Goal: Information Seeking & Learning: Learn about a topic

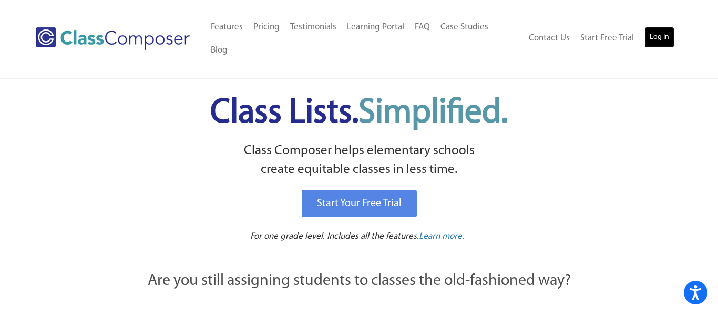
click at [652, 27] on link "Log In" at bounding box center [660, 37] width 30 height 21
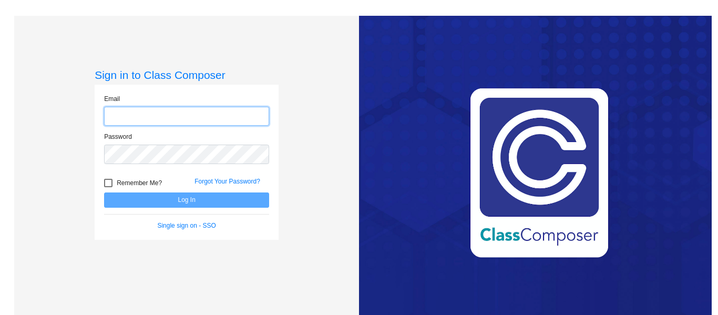
type input "[EMAIL_ADDRESS][PERSON_NAME][DOMAIN_NAME]"
click at [239, 116] on input "[EMAIL_ADDRESS][PERSON_NAME][DOMAIN_NAME]" at bounding box center [186, 116] width 165 height 19
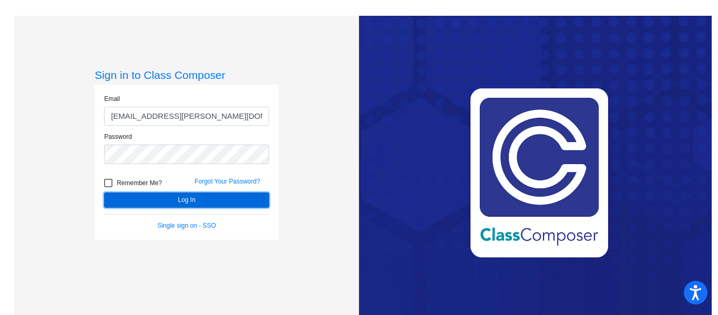
click at [225, 199] on button "Log In" at bounding box center [186, 199] width 165 height 15
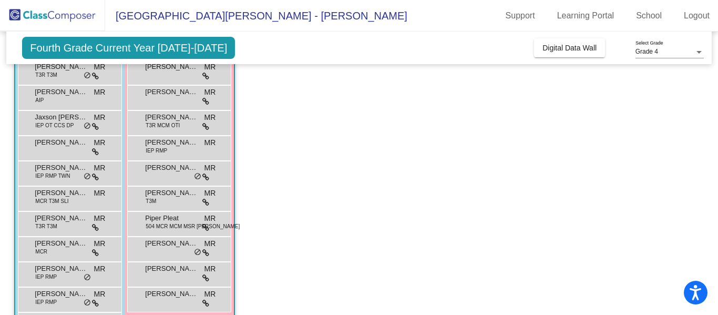
scroll to position [665, 0]
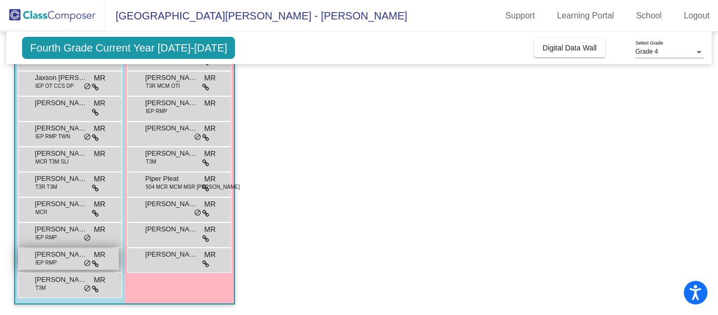
click at [53, 258] on span "[PERSON_NAME]" at bounding box center [61, 254] width 53 height 11
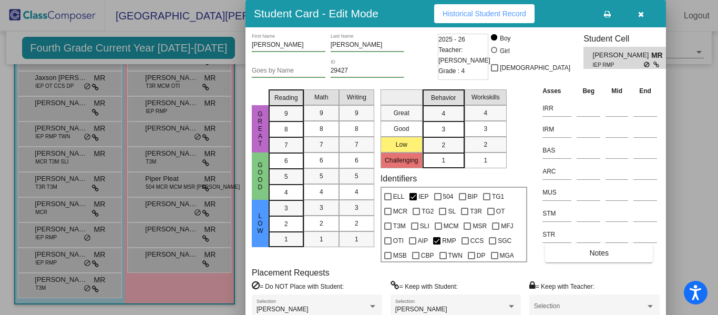
click at [644, 11] on button "button" at bounding box center [641, 13] width 34 height 19
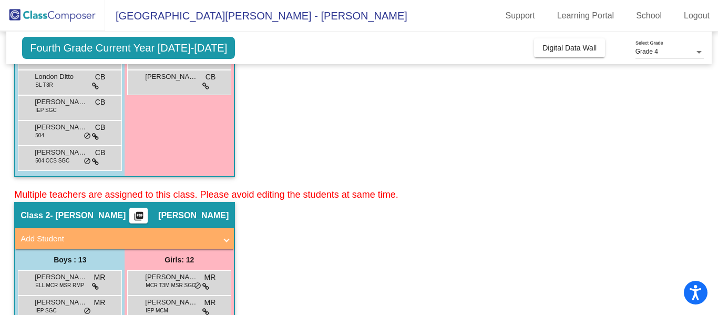
scroll to position [378, 0]
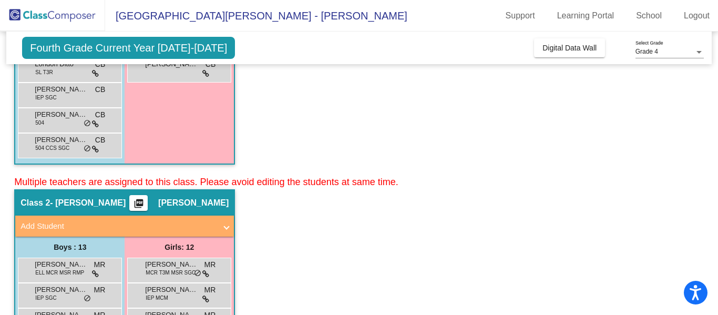
click at [148, 206] on button "picture_as_pdf" at bounding box center [138, 203] width 18 height 16
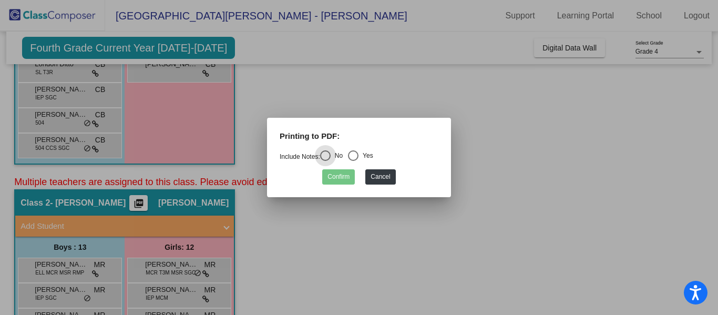
click at [359, 155] on div "Select an option" at bounding box center [353, 155] width 11 height 11
click at [353, 161] on input "Yes" at bounding box center [353, 161] width 1 height 1
radio input "true"
click at [330, 182] on button "Confirm" at bounding box center [338, 176] width 33 height 15
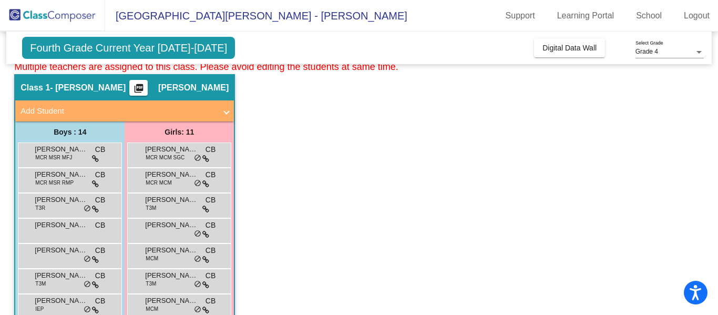
scroll to position [0, 0]
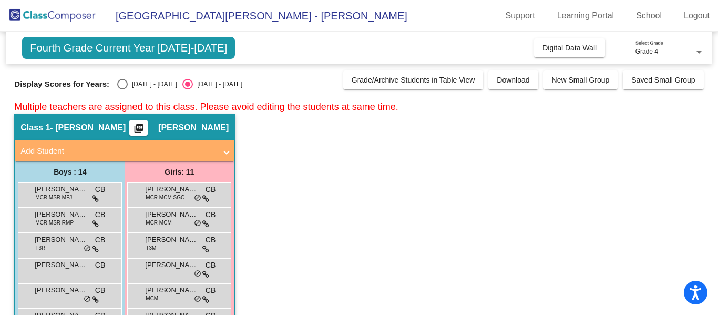
click at [145, 131] on mat-icon "picture_as_pdf" at bounding box center [139, 130] width 13 height 15
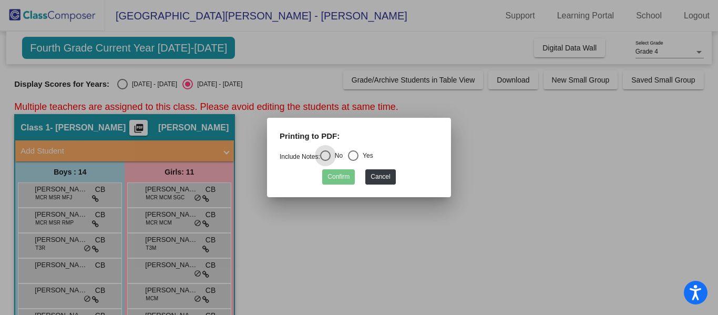
click at [357, 158] on div "Select an option" at bounding box center [353, 155] width 11 height 11
click at [353, 161] on input "Yes" at bounding box center [353, 161] width 1 height 1
radio input "true"
click at [334, 176] on button "Confirm" at bounding box center [338, 176] width 33 height 15
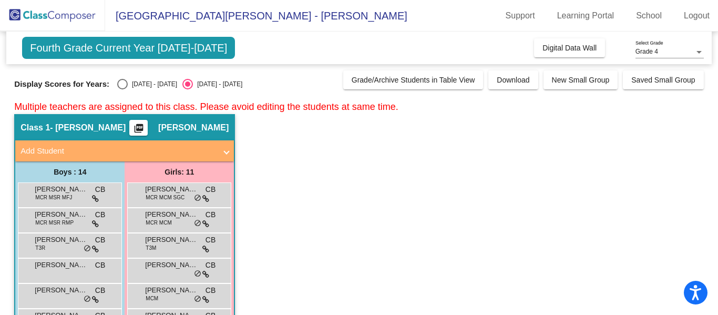
click at [145, 124] on mat-icon "picture_as_pdf" at bounding box center [139, 130] width 13 height 15
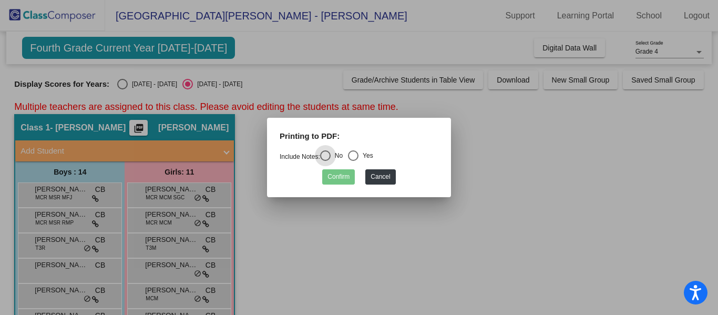
click at [357, 156] on div "Select an option" at bounding box center [353, 155] width 11 height 11
click at [353, 161] on input "Yes" at bounding box center [353, 161] width 1 height 1
radio input "true"
click at [344, 174] on button "Confirm" at bounding box center [338, 176] width 33 height 15
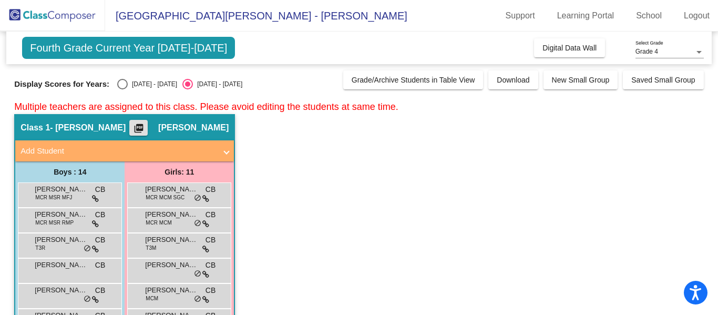
click at [118, 87] on div "Select an option" at bounding box center [122, 84] width 11 height 11
click at [122, 89] on input "[DATE] - [DATE]" at bounding box center [122, 89] width 1 height 1
radio input "true"
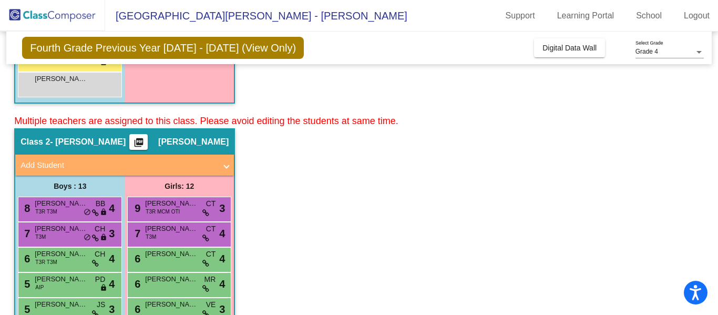
scroll to position [440, 0]
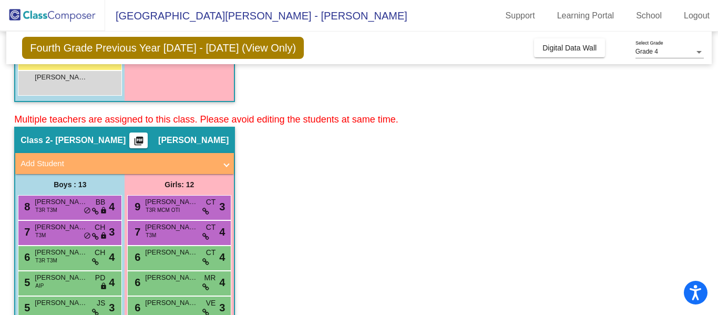
click at [145, 136] on mat-icon "picture_as_pdf" at bounding box center [139, 143] width 13 height 15
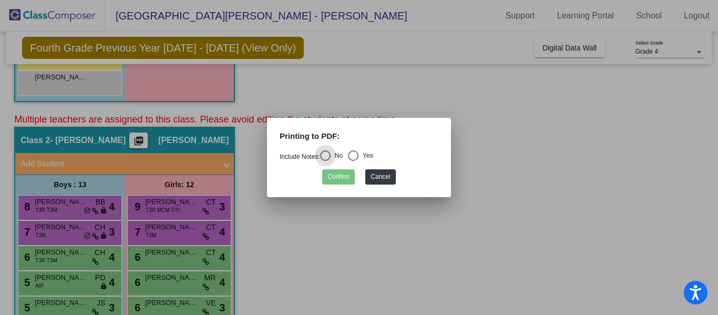
click at [352, 159] on div "Select an option" at bounding box center [353, 155] width 11 height 11
click at [353, 161] on input "Yes" at bounding box center [353, 161] width 1 height 1
radio input "true"
click at [343, 171] on button "Confirm" at bounding box center [338, 176] width 33 height 15
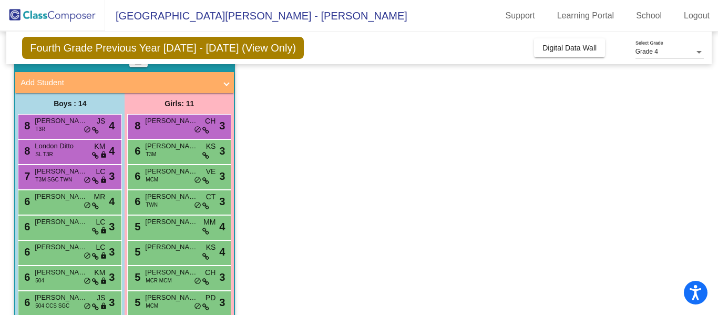
scroll to position [0, 0]
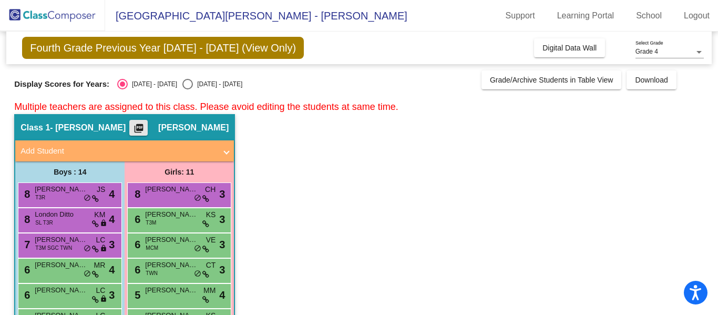
click at [145, 130] on mat-icon "picture_as_pdf" at bounding box center [139, 130] width 13 height 15
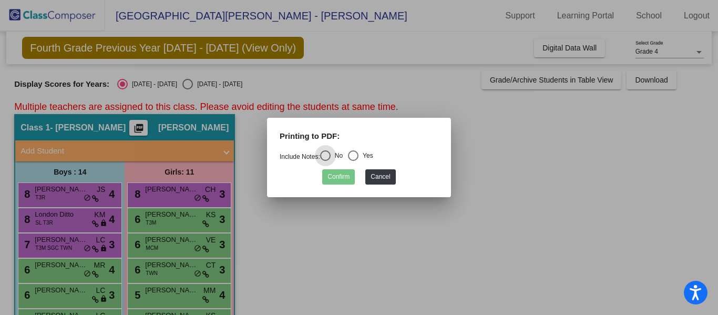
click at [357, 159] on div "Select an option" at bounding box center [353, 155] width 11 height 11
click at [353, 161] on input "Yes" at bounding box center [353, 161] width 1 height 1
radio input "true"
click at [337, 179] on button "Confirm" at bounding box center [338, 176] width 33 height 15
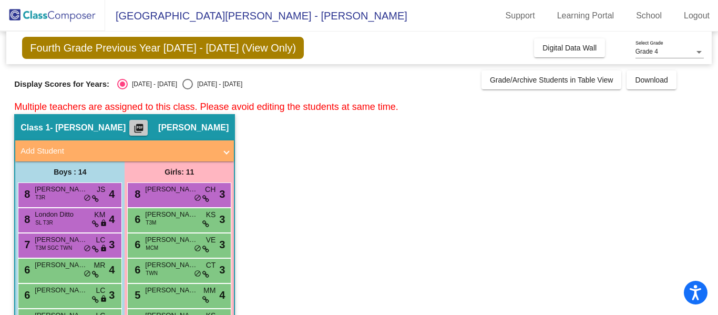
click at [145, 131] on mat-icon "picture_as_pdf" at bounding box center [139, 130] width 13 height 15
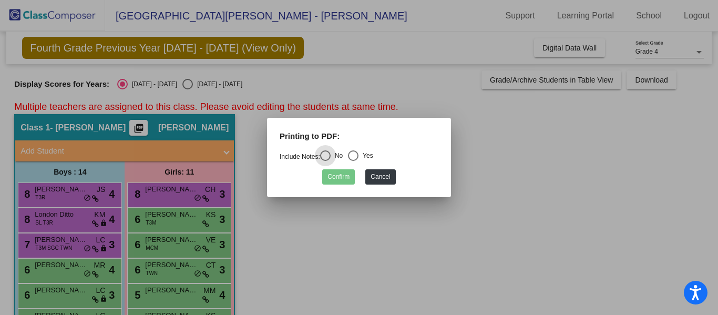
click at [351, 156] on div "Select an option" at bounding box center [353, 155] width 11 height 11
click at [353, 161] on input "Yes" at bounding box center [353, 161] width 1 height 1
radio input "true"
click at [342, 178] on button "Confirm" at bounding box center [338, 176] width 33 height 15
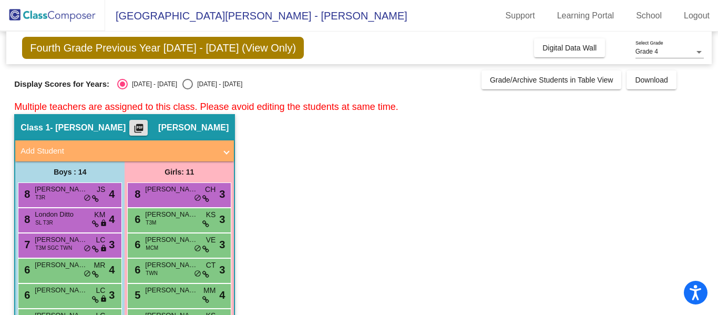
click at [182, 87] on div "Select an option" at bounding box center [187, 84] width 11 height 11
click at [187, 89] on input "[DATE] - [DATE]" at bounding box center [187, 89] width 1 height 1
radio input "true"
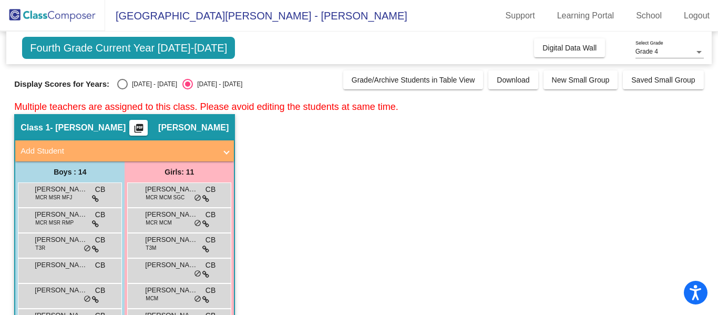
click at [117, 82] on div "Select an option" at bounding box center [122, 84] width 11 height 11
click at [122, 89] on input "[DATE] - [DATE]" at bounding box center [122, 89] width 1 height 1
radio input "true"
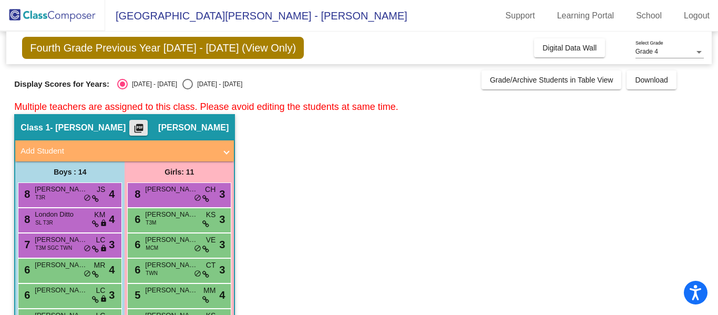
click at [145, 129] on mat-icon "picture_as_pdf" at bounding box center [139, 130] width 13 height 15
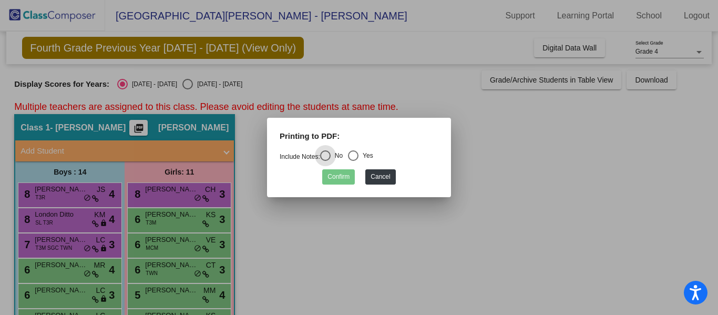
click at [359, 159] on div "Select an option" at bounding box center [353, 155] width 11 height 11
click at [353, 161] on input "Yes" at bounding box center [353, 161] width 1 height 1
radio input "true"
click at [344, 174] on button "Confirm" at bounding box center [338, 176] width 33 height 15
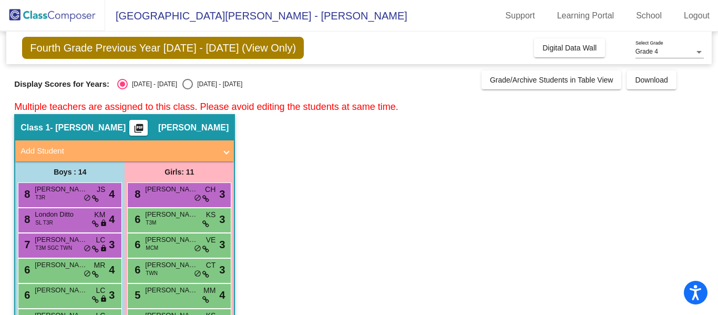
click at [158, 49] on span "Fourth Grade Previous Year [DATE] - [DATE] (View Only)" at bounding box center [163, 48] width 282 height 22
click at [177, 196] on div "8 [PERSON_NAME] CH lock do_not_disturb_alt 3" at bounding box center [179, 194] width 100 height 22
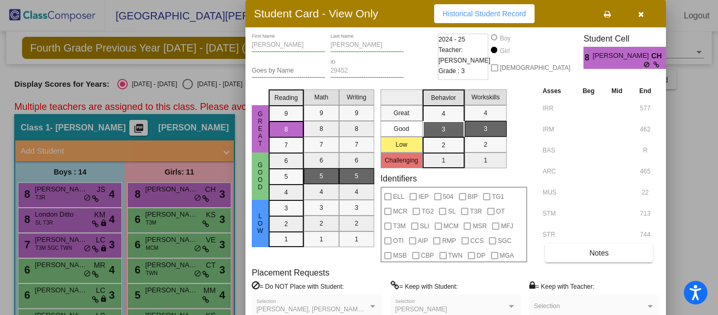
click at [643, 15] on icon "button" at bounding box center [641, 14] width 6 height 7
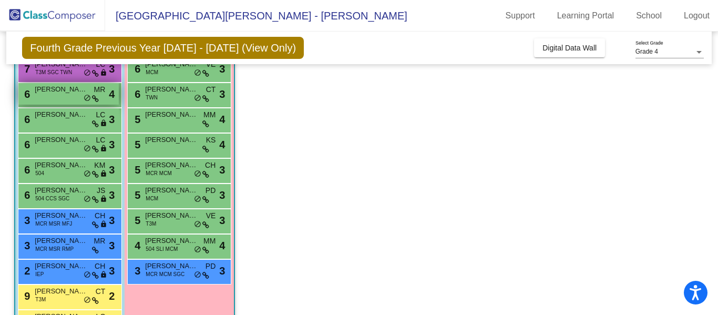
scroll to position [180, 0]
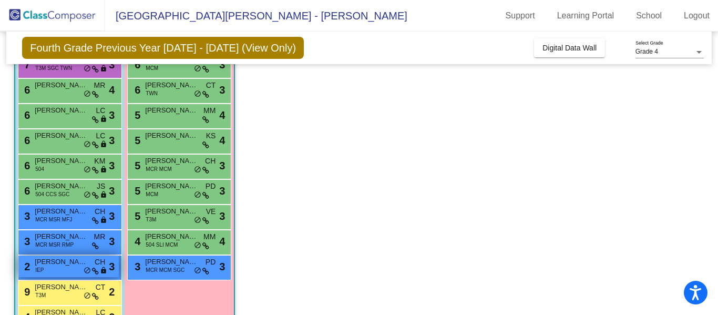
click at [83, 265] on span "[PERSON_NAME]" at bounding box center [61, 262] width 53 height 11
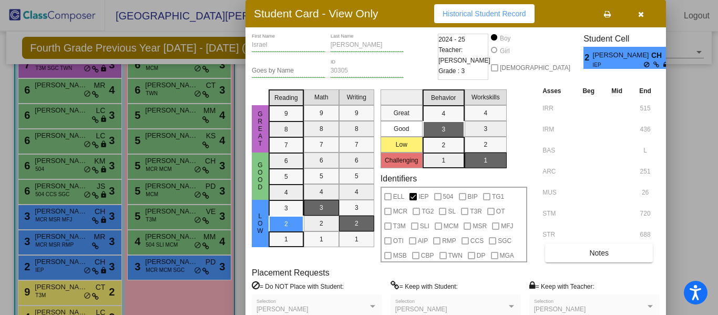
click at [641, 12] on icon "button" at bounding box center [641, 14] width 6 height 7
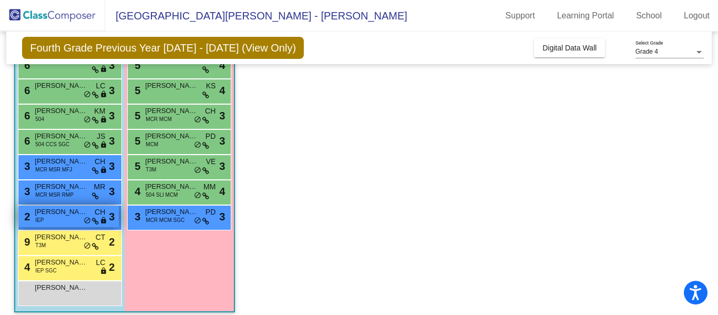
scroll to position [231, 0]
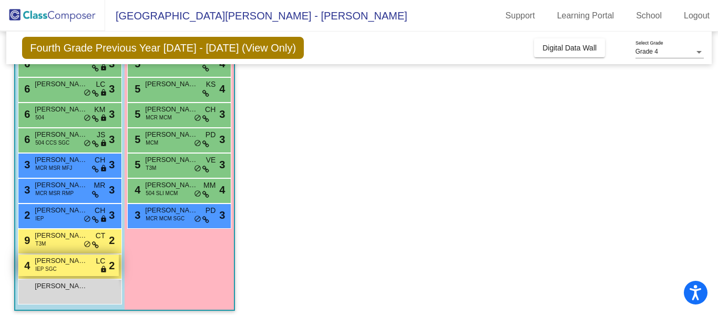
click at [76, 265] on span "[PERSON_NAME]" at bounding box center [61, 261] width 53 height 11
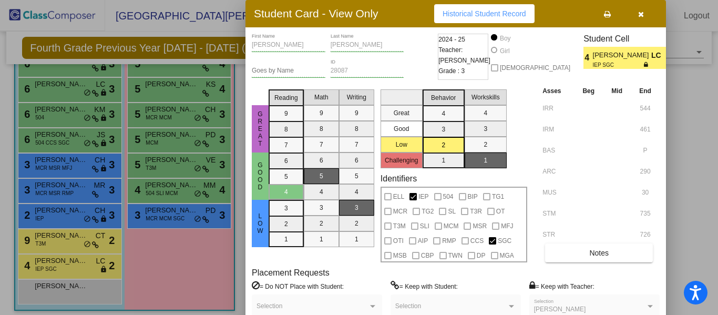
click at [507, 12] on span "Historical Student Record" at bounding box center [485, 13] width 84 height 8
click at [640, 14] on icon "button" at bounding box center [641, 14] width 6 height 7
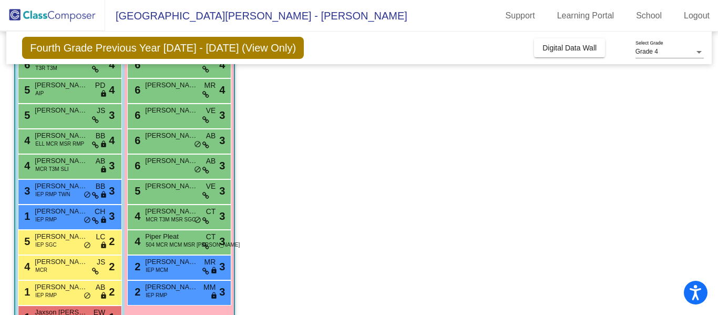
scroll to position [654, 0]
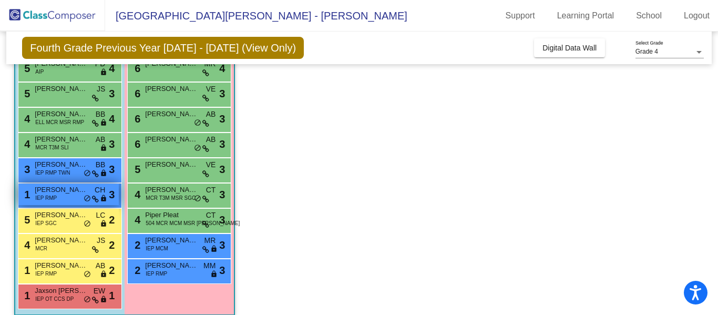
click at [60, 191] on span "[PERSON_NAME]" at bounding box center [61, 190] width 53 height 11
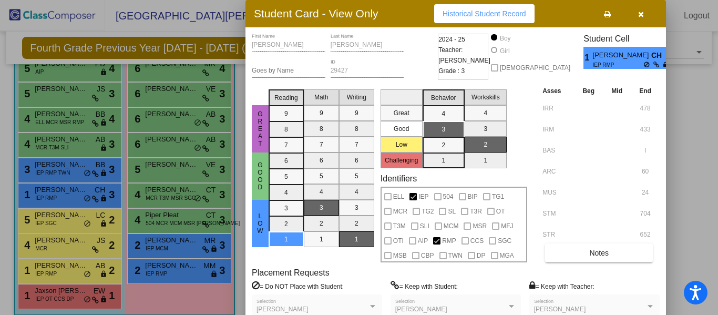
click at [480, 13] on span "Historical Student Record" at bounding box center [485, 13] width 84 height 8
click at [641, 12] on icon "button" at bounding box center [641, 14] width 6 height 7
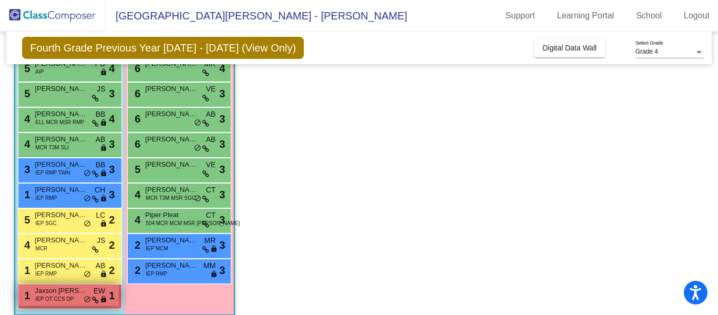
click at [66, 293] on span "Jaxson [PERSON_NAME]" at bounding box center [61, 291] width 53 height 11
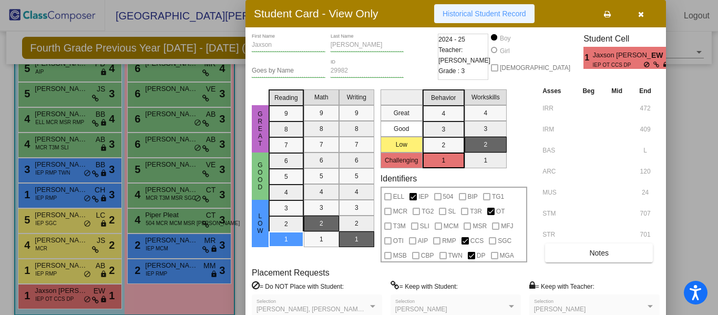
click at [485, 12] on span "Historical Student Record" at bounding box center [485, 13] width 84 height 8
click at [645, 13] on button "button" at bounding box center [641, 13] width 34 height 19
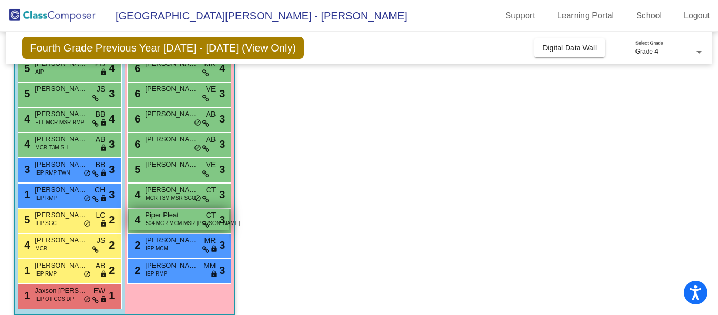
click at [178, 217] on span "Piper Pleat" at bounding box center [171, 215] width 53 height 11
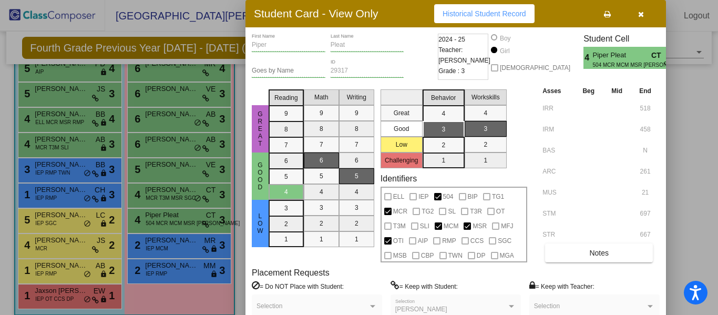
click at [511, 9] on span "Historical Student Record" at bounding box center [485, 13] width 84 height 8
click at [642, 17] on icon "button" at bounding box center [641, 14] width 6 height 7
